Goal: Task Accomplishment & Management: Use online tool/utility

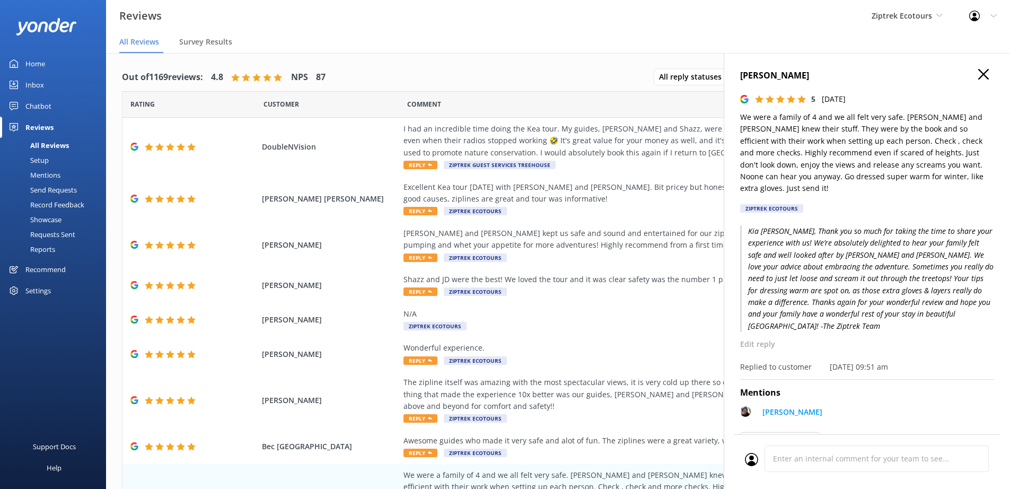
click at [41, 113] on div "Chatbot" at bounding box center [38, 105] width 26 height 21
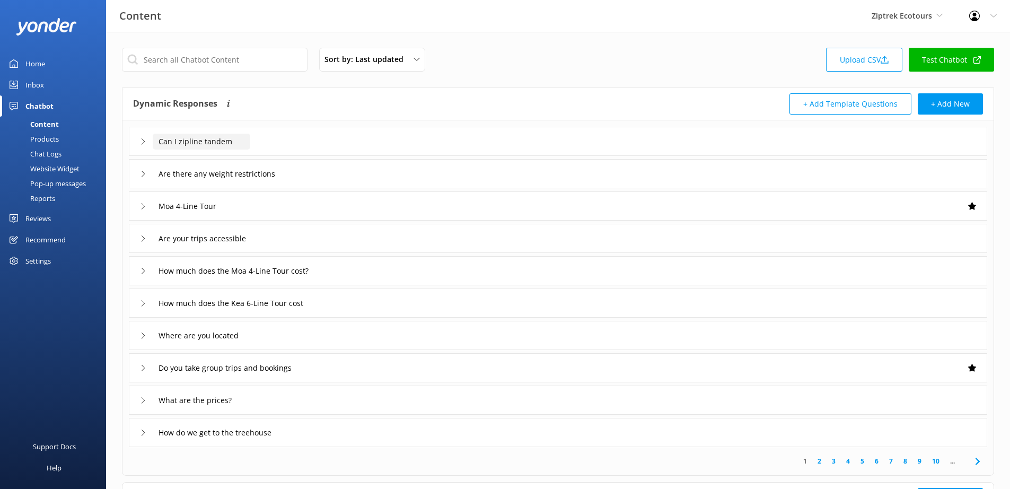
click at [177, 146] on input "Can I zipline tandem" at bounding box center [202, 142] width 98 height 16
